Goal: Transaction & Acquisition: Purchase product/service

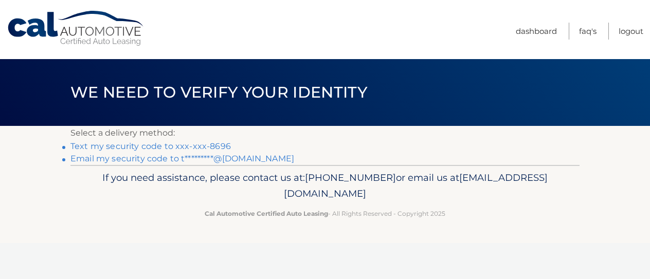
click at [158, 148] on link "Text my security code to xxx-xxx-8696" at bounding box center [150, 146] width 161 height 10
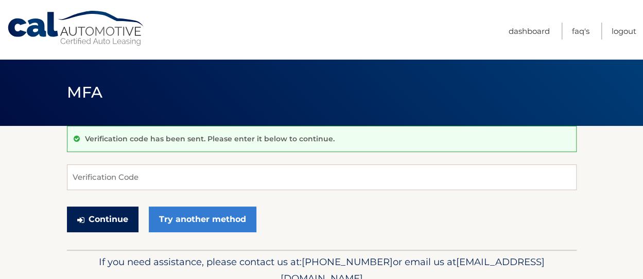
click at [116, 216] on button "Continue" at bounding box center [103, 220] width 72 height 26
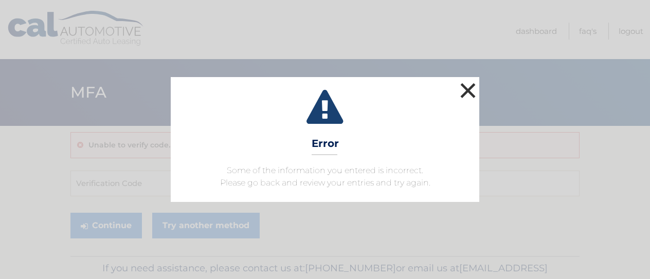
click at [466, 86] on button "×" at bounding box center [468, 90] width 21 height 21
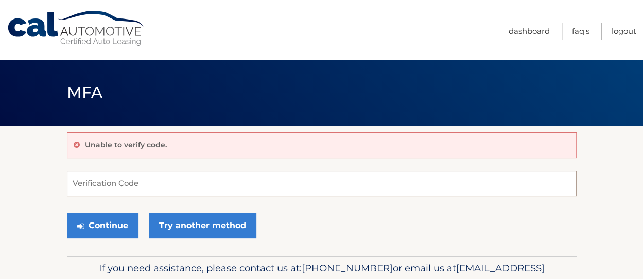
click at [136, 190] on input "Verification Code" at bounding box center [321, 184] width 509 height 26
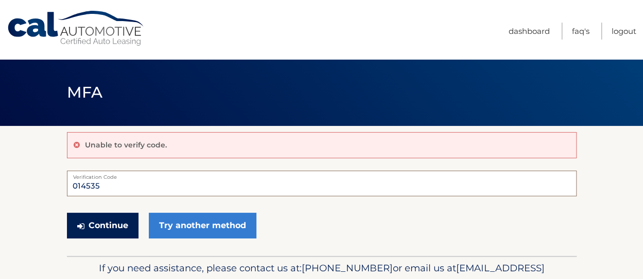
type input "014535"
click at [120, 222] on button "Continue" at bounding box center [103, 226] width 72 height 26
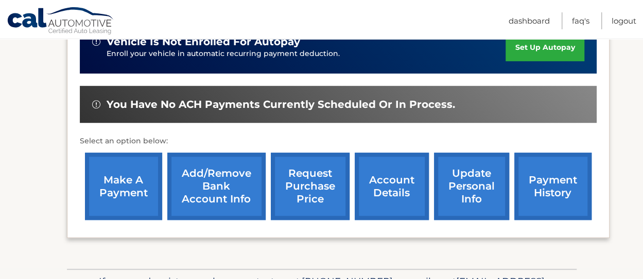
scroll to position [306, 0]
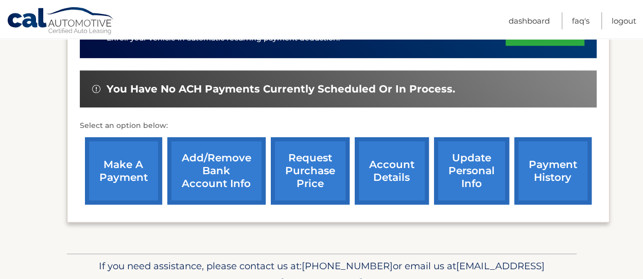
click at [127, 152] on link "make a payment" at bounding box center [123, 170] width 77 height 67
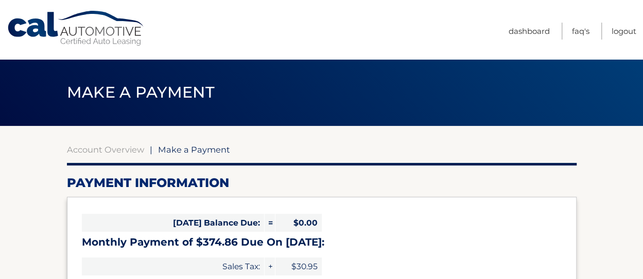
select select "YWJkNGQyMDQtNmMwYy00YjIyLTlhZTYtMjJmZDhhODdkNjY4"
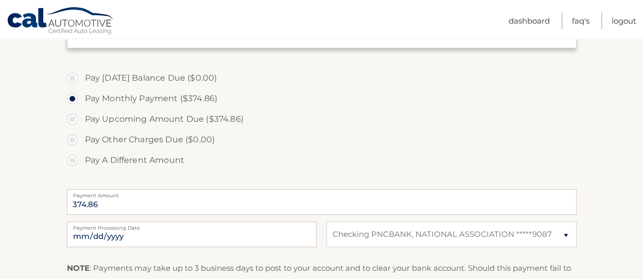
scroll to position [309, 0]
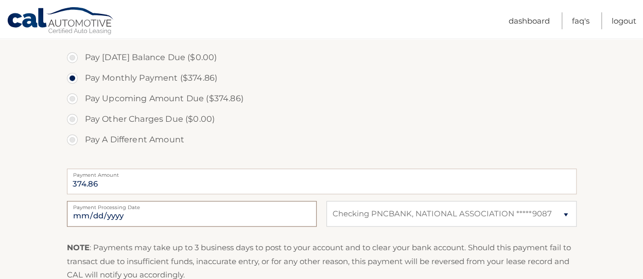
click at [103, 218] on input "2025-10-13" at bounding box center [192, 214] width 250 height 26
type input "2025-10-16"
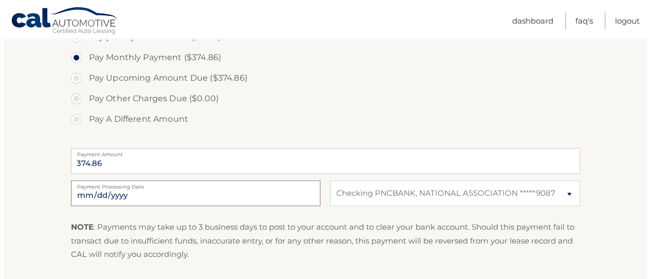
scroll to position [391, 0]
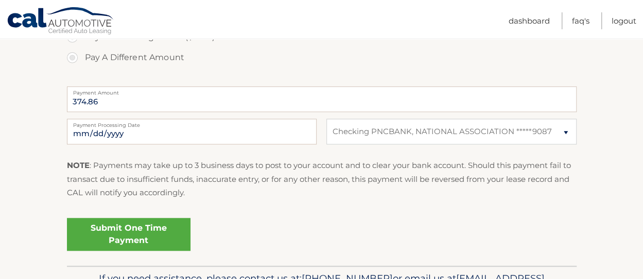
click at [136, 230] on link "Submit One Time Payment" at bounding box center [128, 234] width 123 height 33
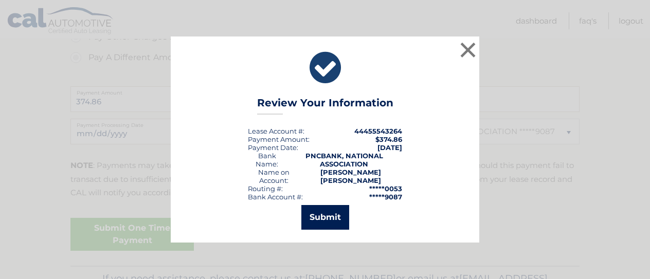
click at [315, 210] on button "Submit" at bounding box center [325, 217] width 48 height 25
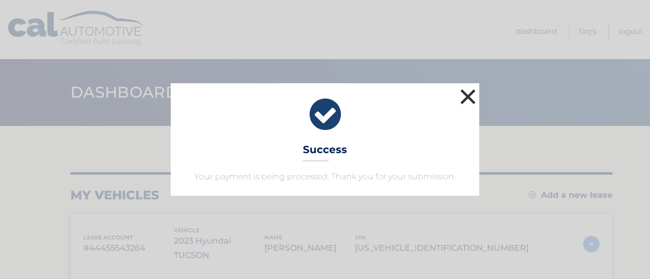
click at [466, 97] on button "×" at bounding box center [468, 96] width 21 height 21
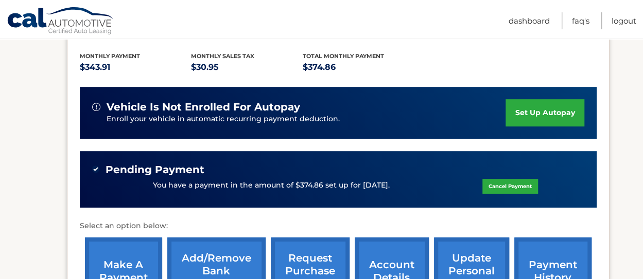
scroll to position [234, 0]
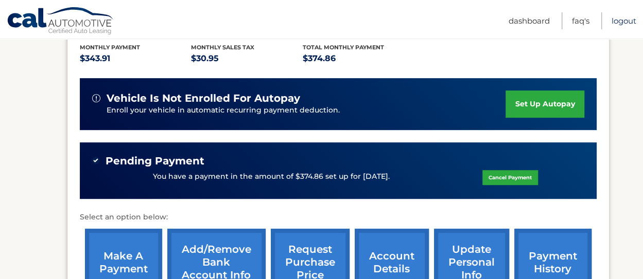
click at [619, 22] on link "Logout" at bounding box center [623, 20] width 25 height 17
